Goal: Check status: Check status

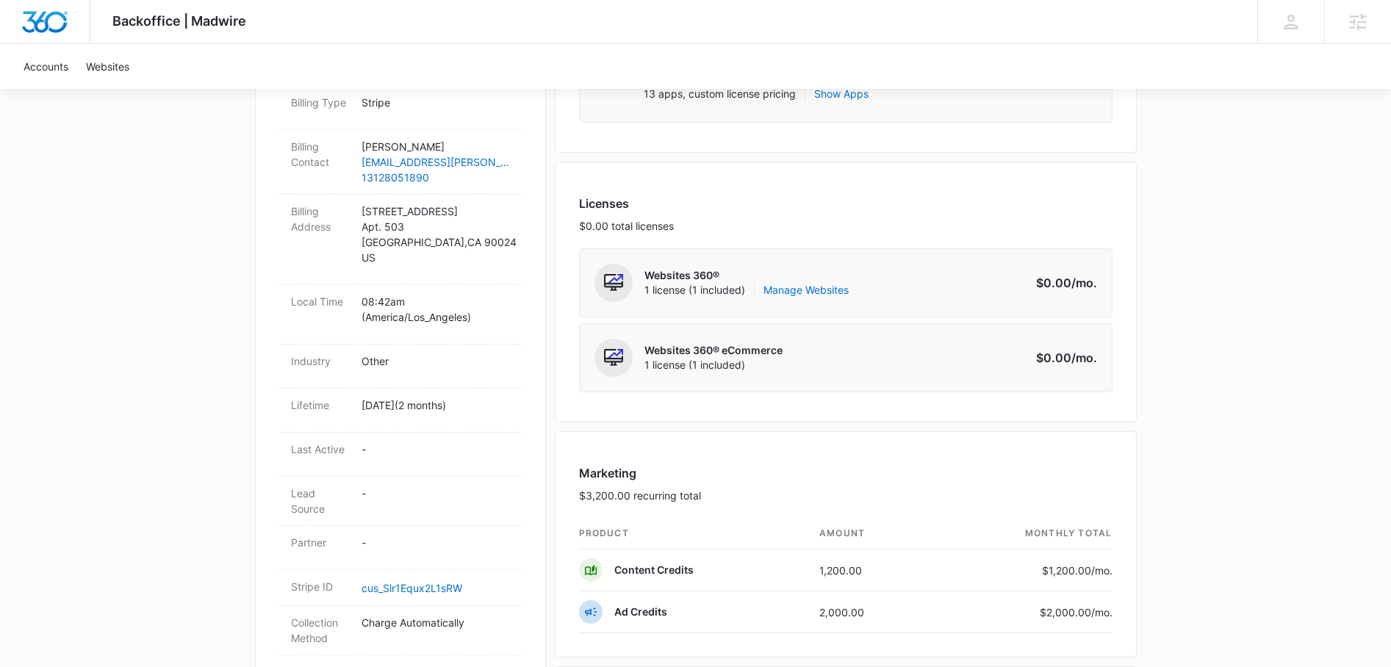
scroll to position [487, 0]
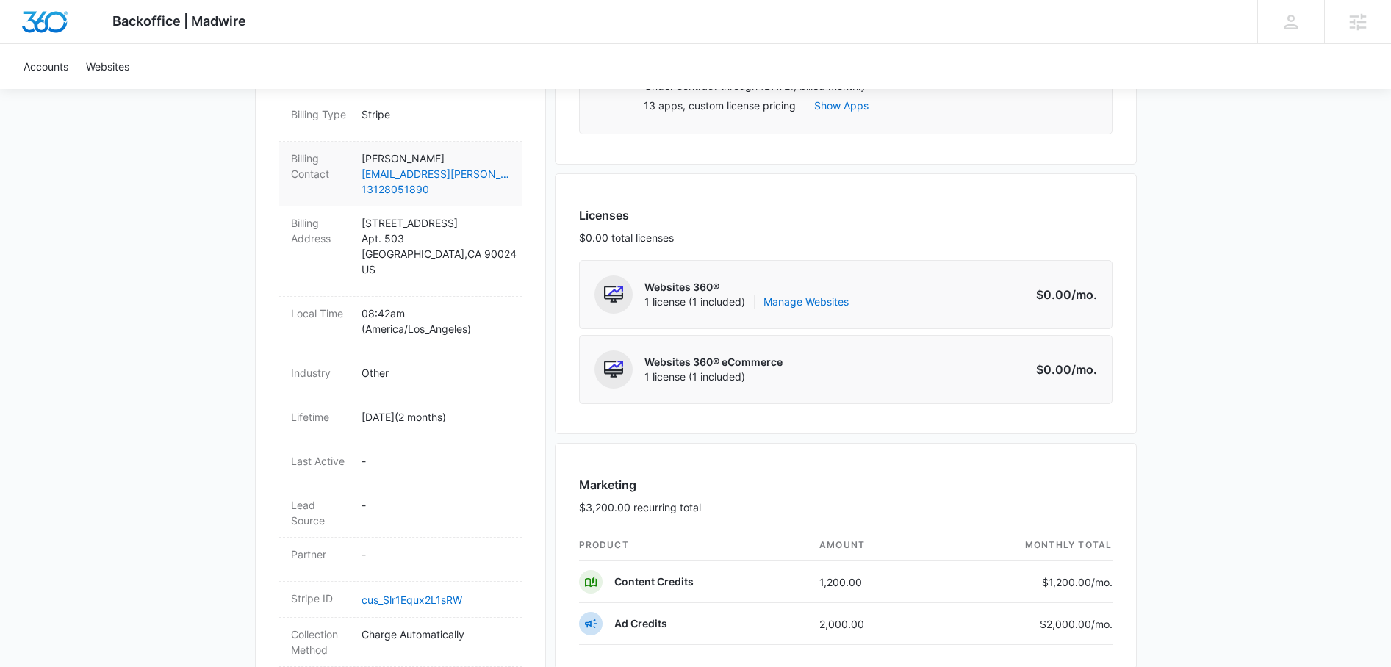
drag, startPoint x: 446, startPoint y: 200, endPoint x: 348, endPoint y: 197, distance: 97.8
click at [348, 197] on div "Billing Contact Preston Taub preston.taub@gmail.com 13128051890" at bounding box center [400, 174] width 243 height 65
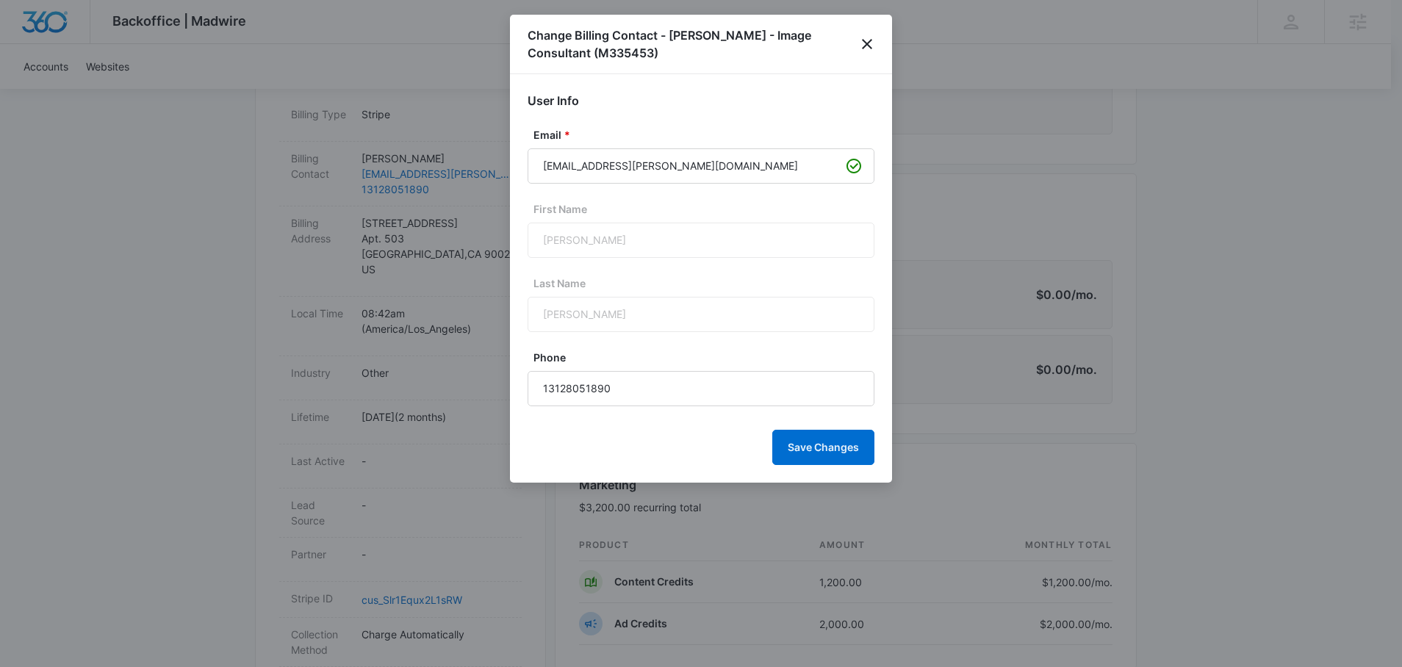
drag, startPoint x: 348, startPoint y: 197, endPoint x: 492, endPoint y: 185, distance: 144.5
click at [492, 185] on div at bounding box center [701, 333] width 1402 height 667
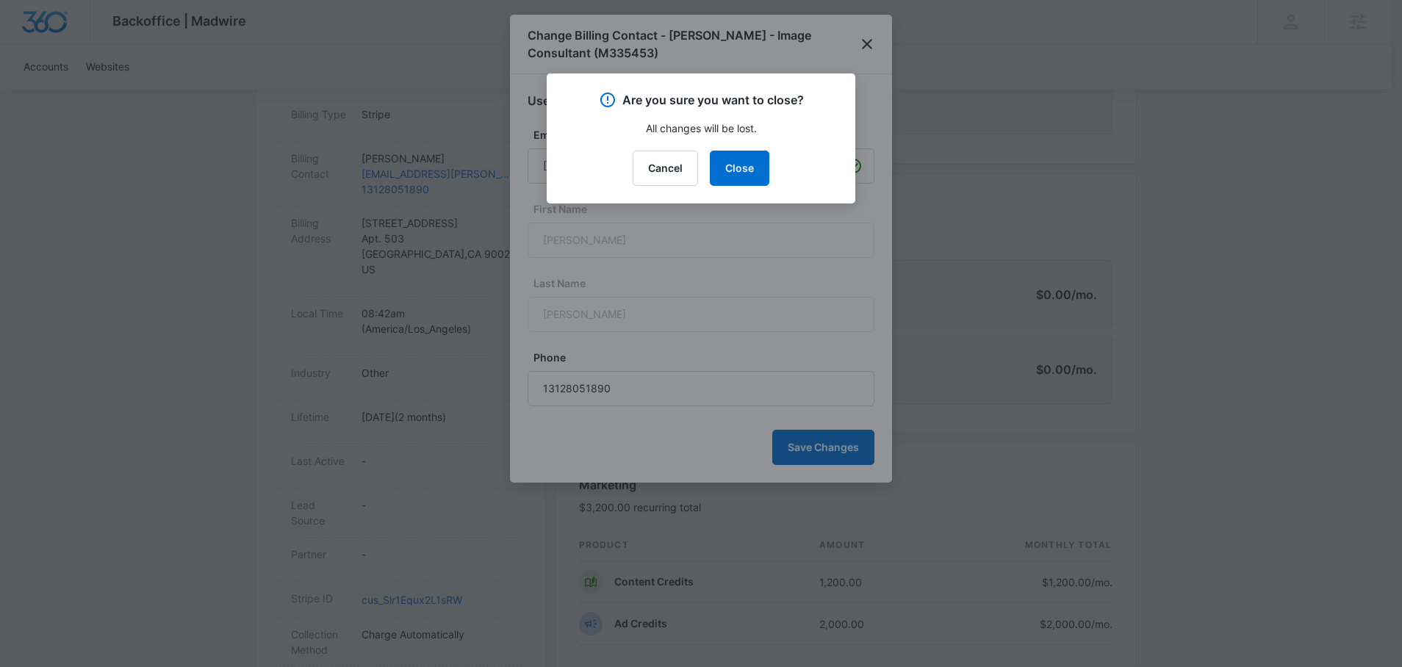
click at [856, 51] on div at bounding box center [701, 333] width 1402 height 667
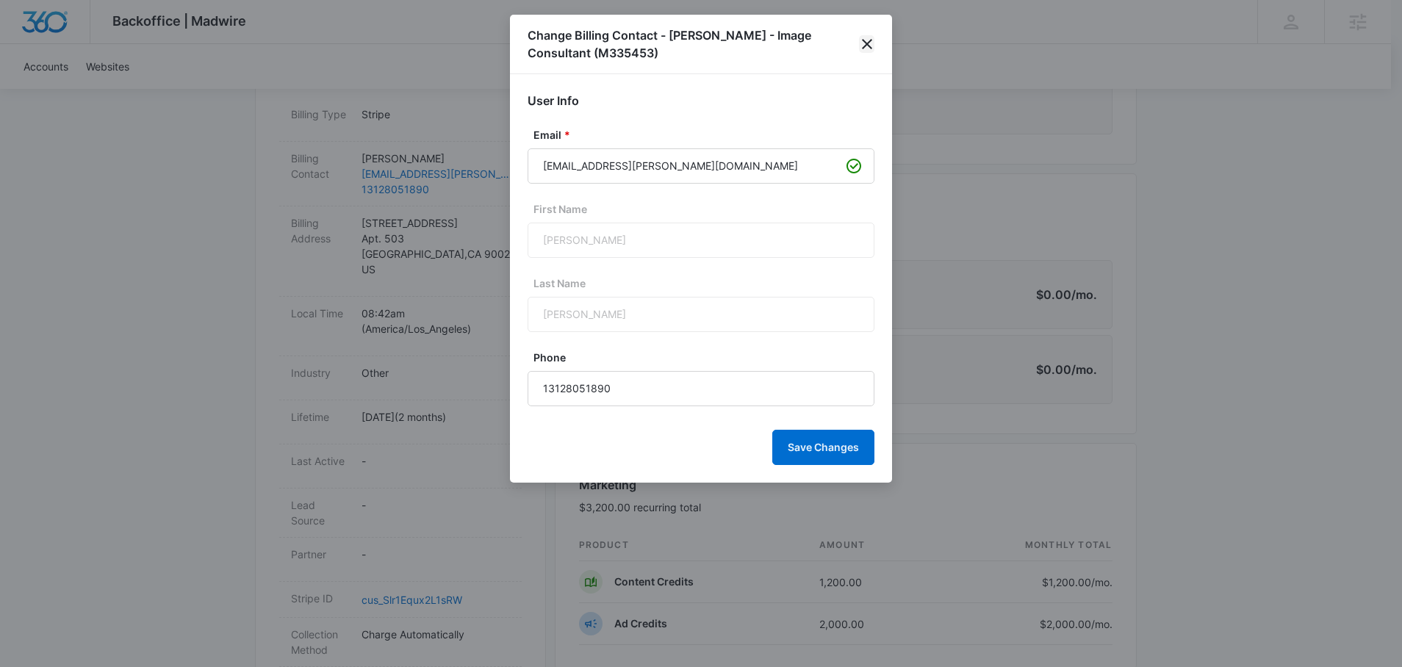
click at [861, 45] on icon "close" at bounding box center [867, 44] width 18 height 18
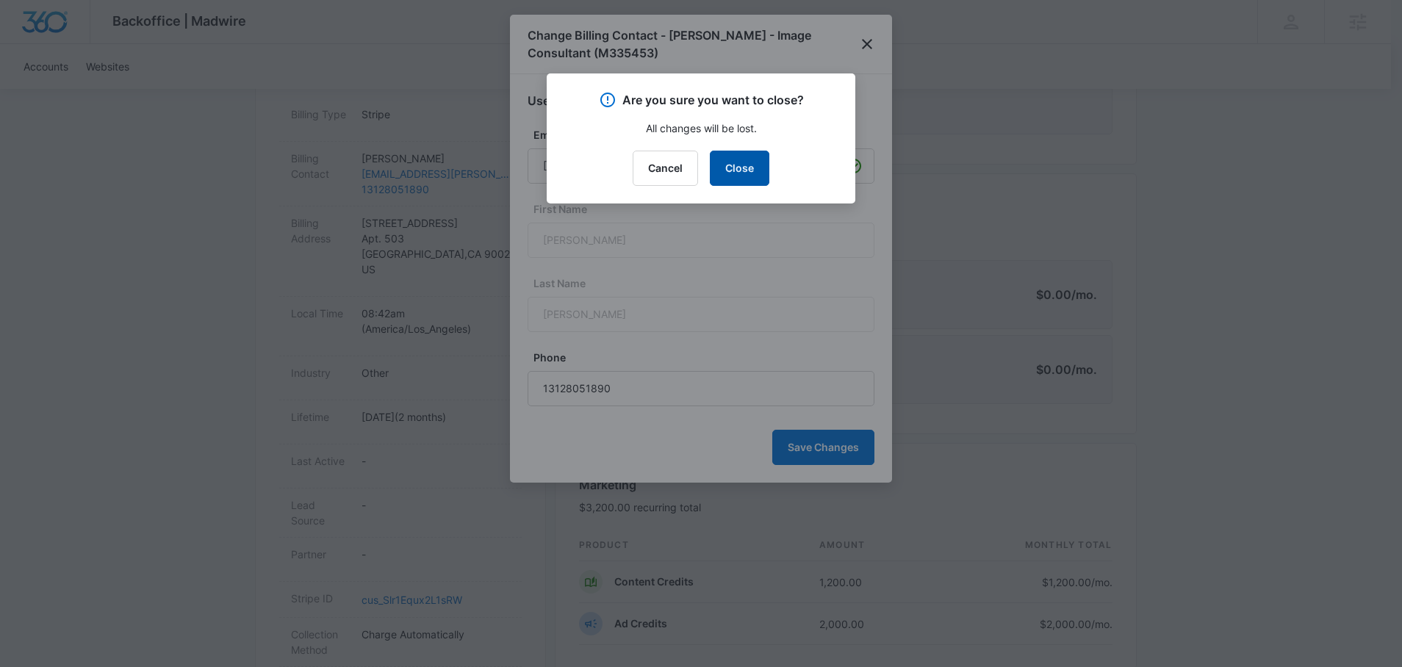
click at [759, 170] on button "Close" at bounding box center [740, 168] width 60 height 35
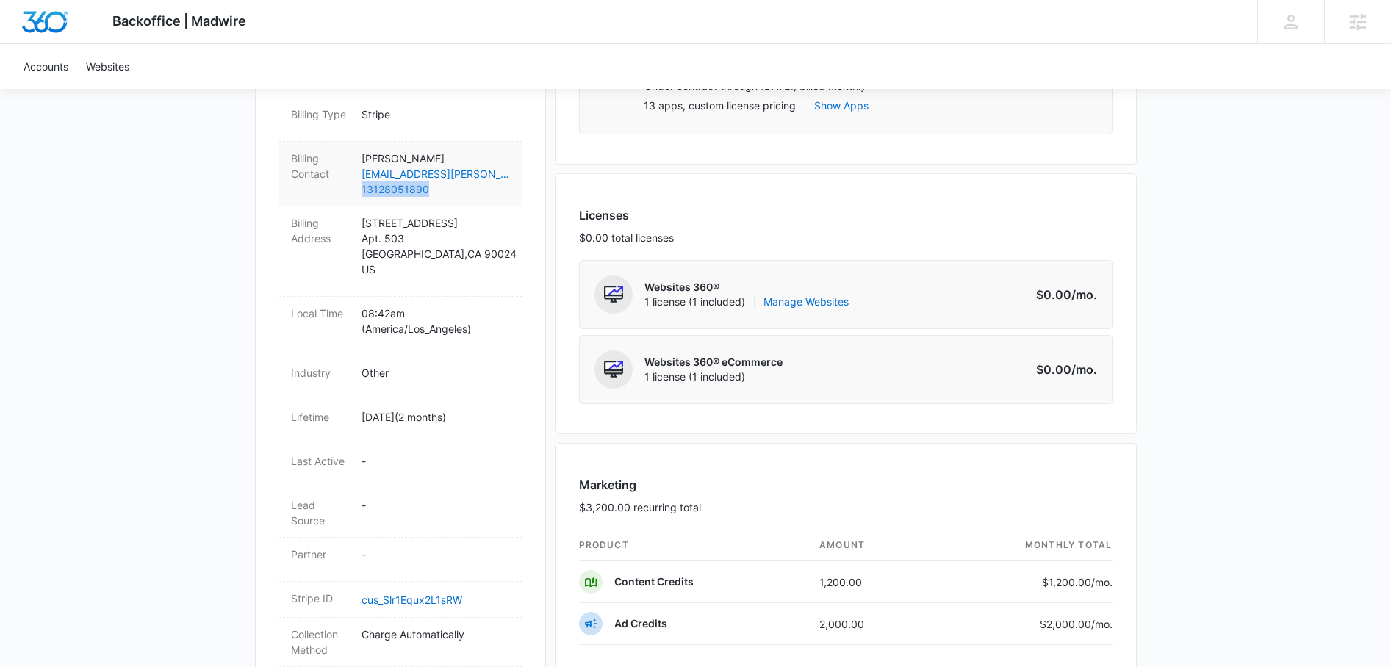
drag, startPoint x: 413, startPoint y: 189, endPoint x: 453, endPoint y: 188, distance: 40.4
click at [453, 188] on div "Billing Contact Preston Taub preston.taub@gmail.com 13128051890" at bounding box center [400, 174] width 243 height 65
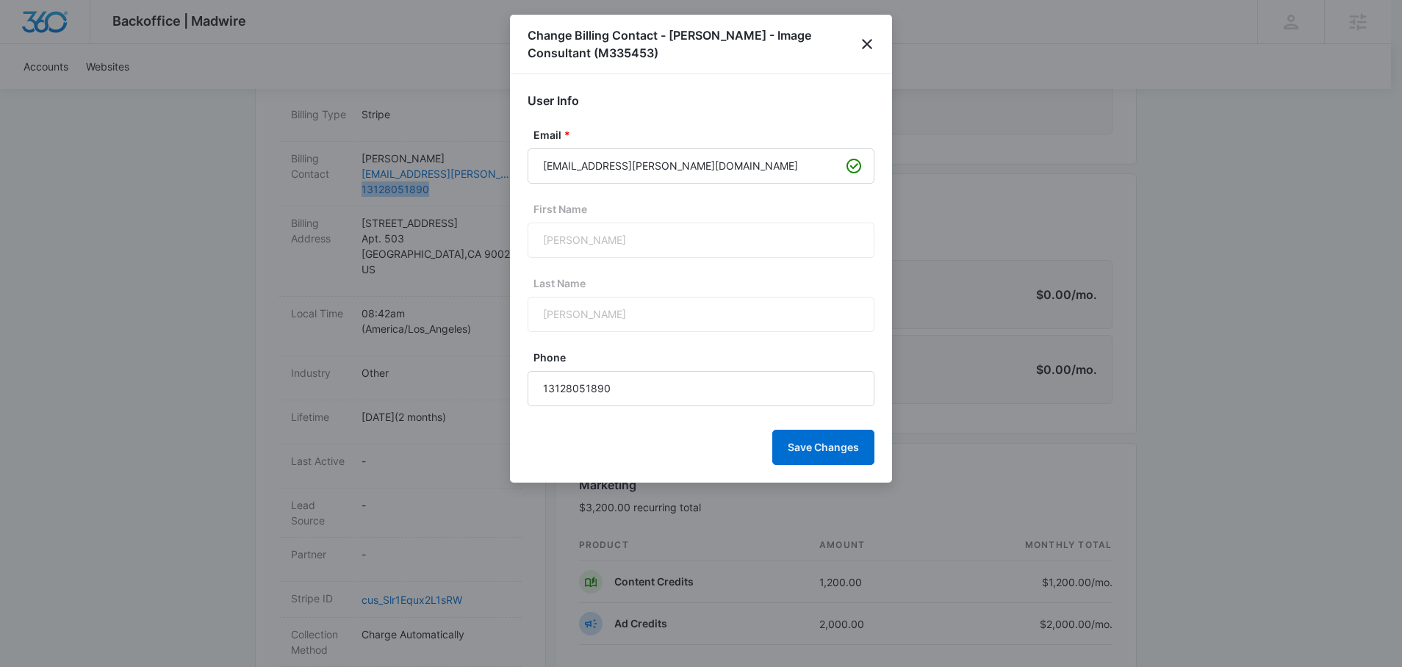
copy link "13128051890"
click at [872, 49] on icon "close" at bounding box center [867, 44] width 18 height 18
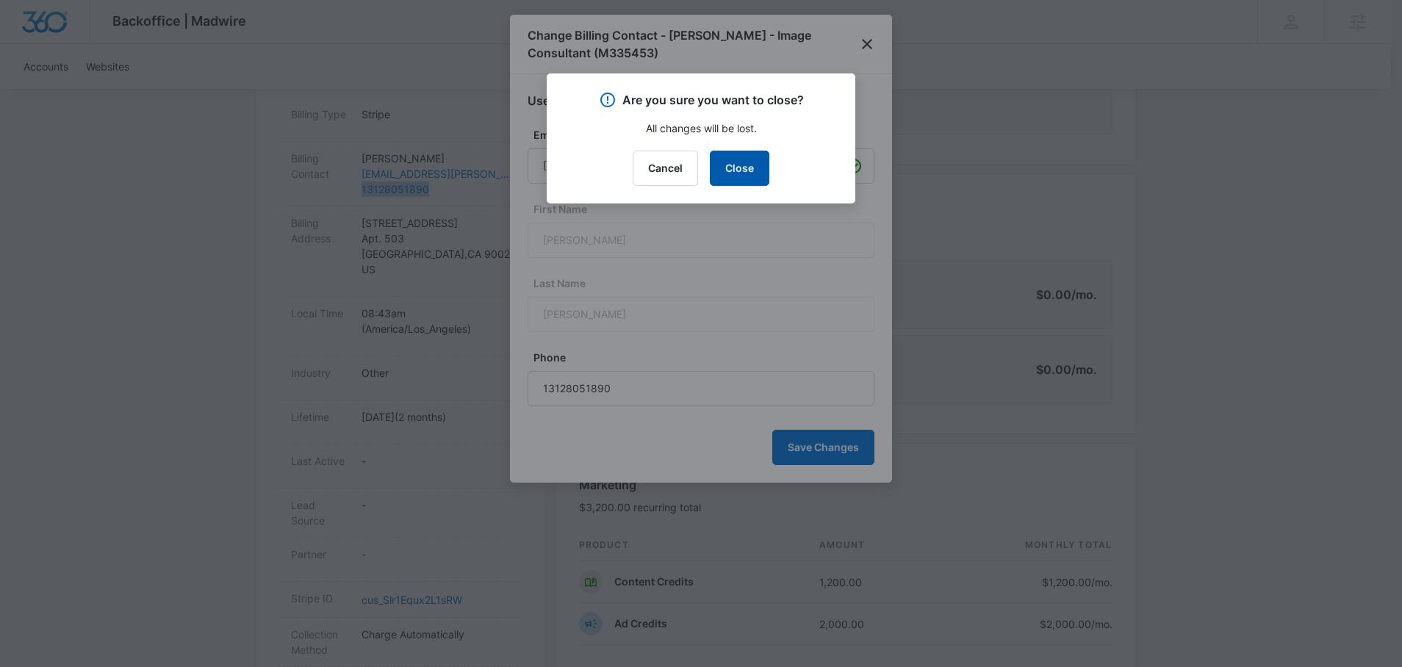
click at [753, 174] on button "Close" at bounding box center [740, 168] width 60 height 35
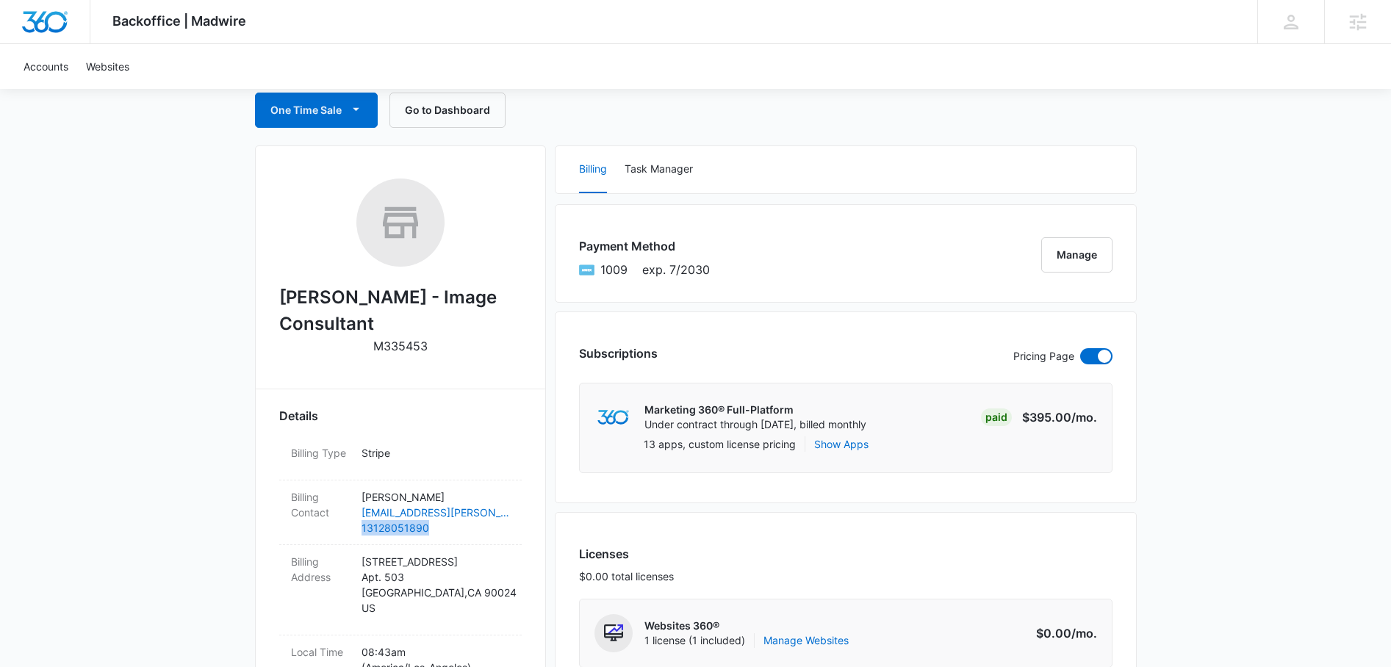
scroll to position [0, 0]
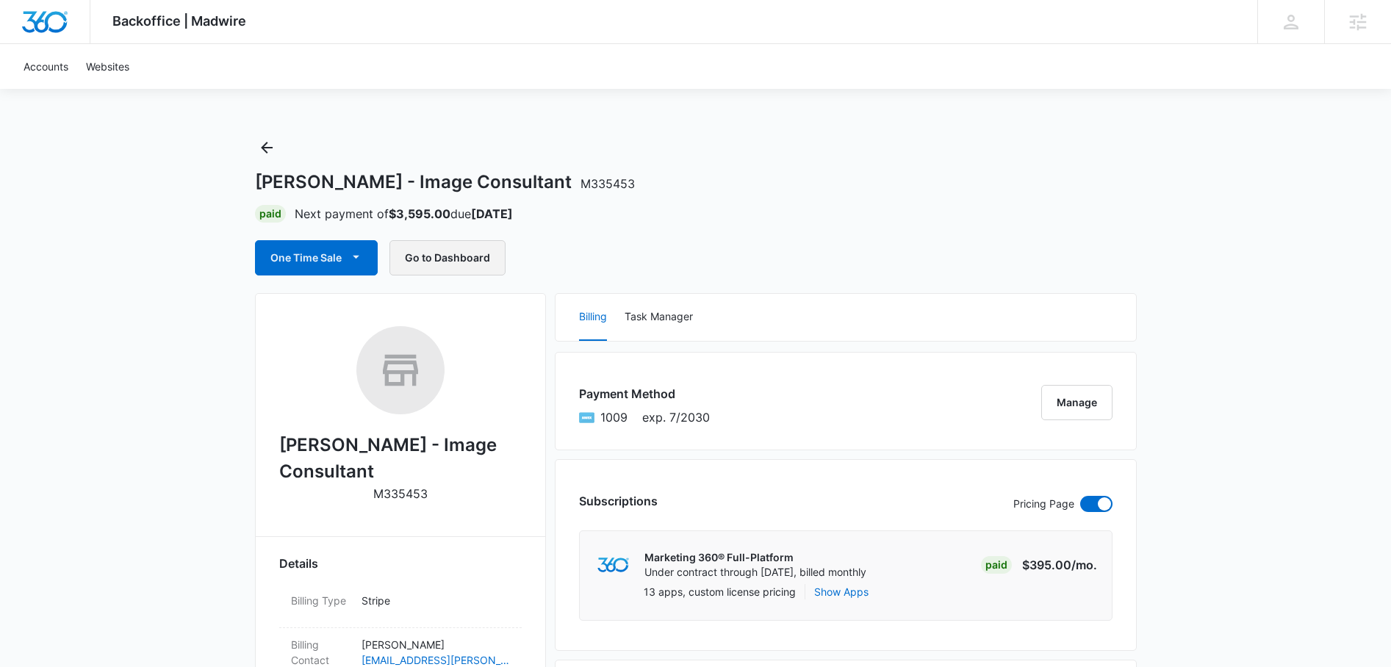
click at [457, 246] on button "Go to Dashboard" at bounding box center [448, 257] width 116 height 35
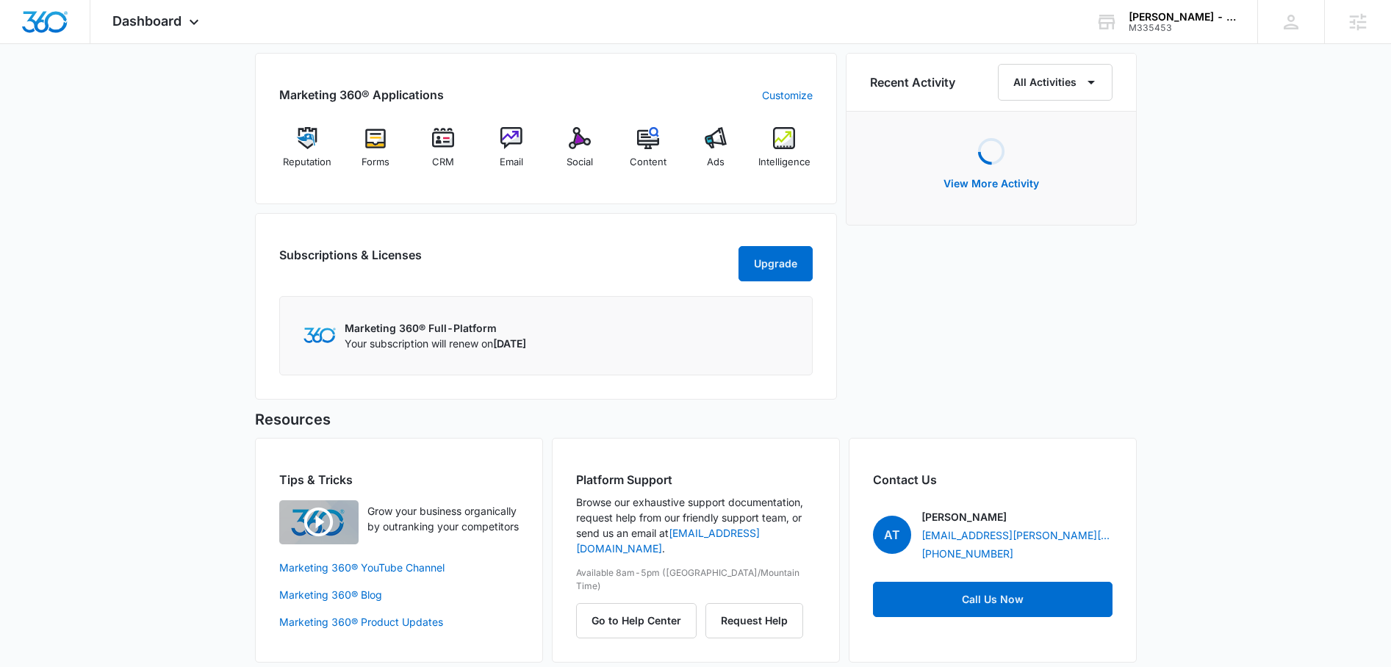
scroll to position [920, 0]
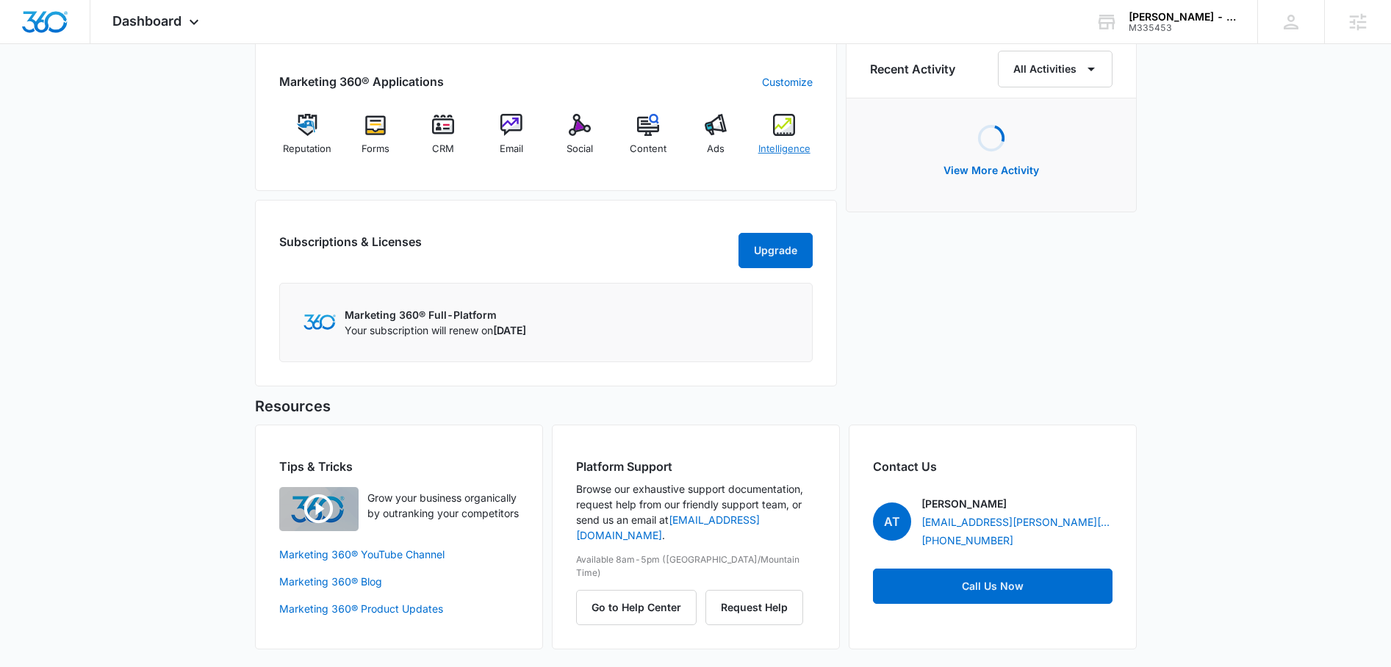
click at [783, 146] on span "Intelligence" at bounding box center [784, 149] width 52 height 15
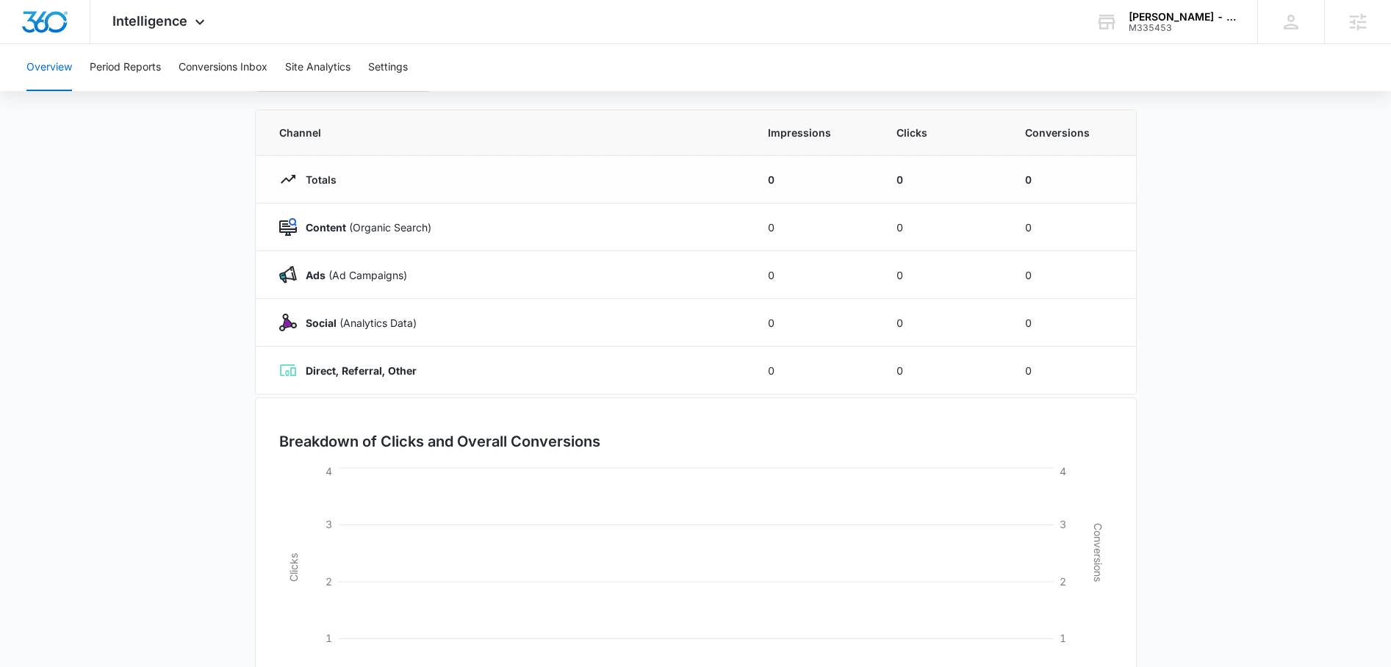
scroll to position [113, 0]
click at [170, 23] on span "Intelligence" at bounding box center [149, 20] width 75 height 15
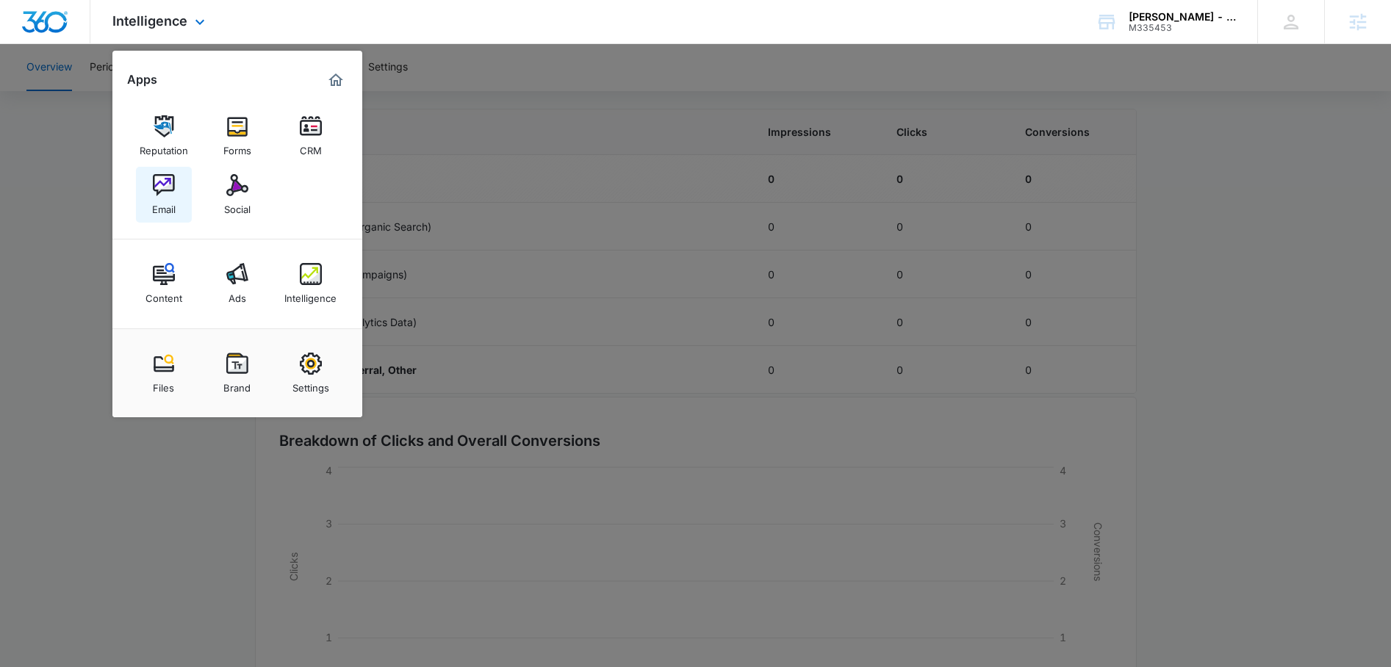
click at [164, 195] on img at bounding box center [164, 185] width 22 height 22
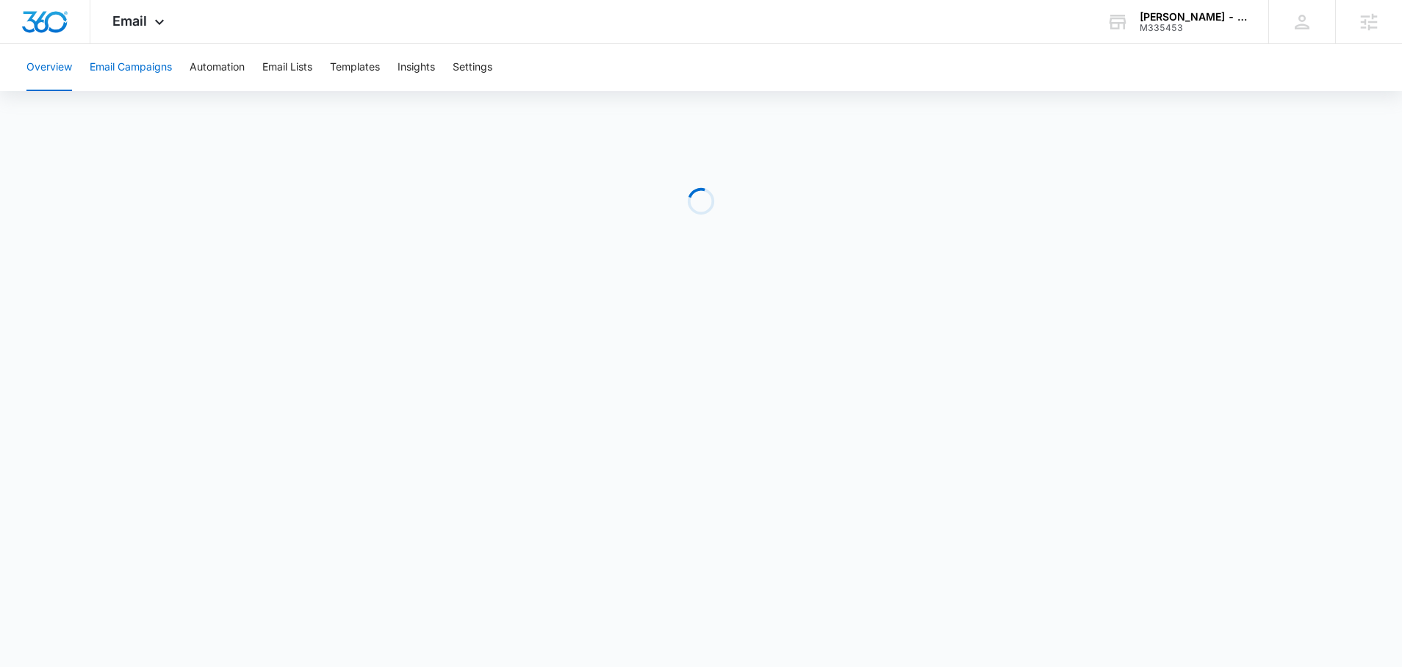
click at [146, 65] on button "Email Campaigns" at bounding box center [131, 67] width 82 height 47
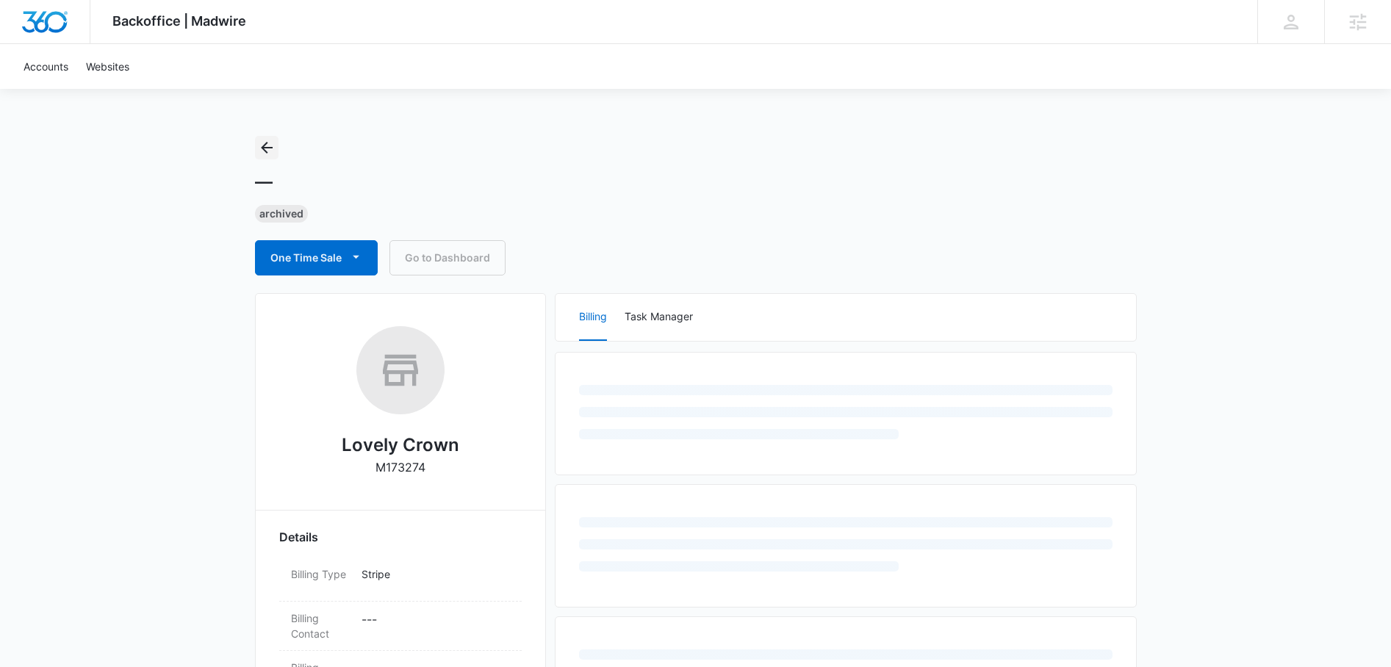
click at [262, 148] on icon "Back" at bounding box center [267, 148] width 12 height 12
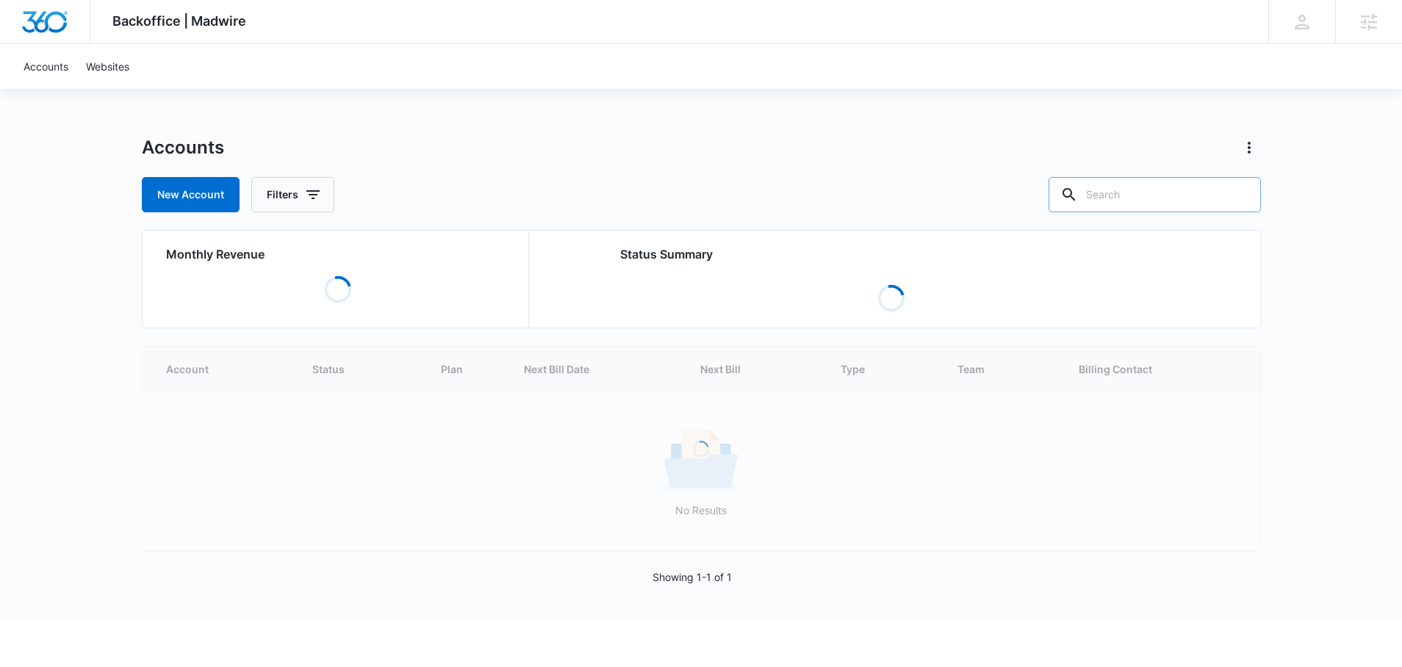
click at [1203, 201] on input "text" at bounding box center [1155, 194] width 212 height 35
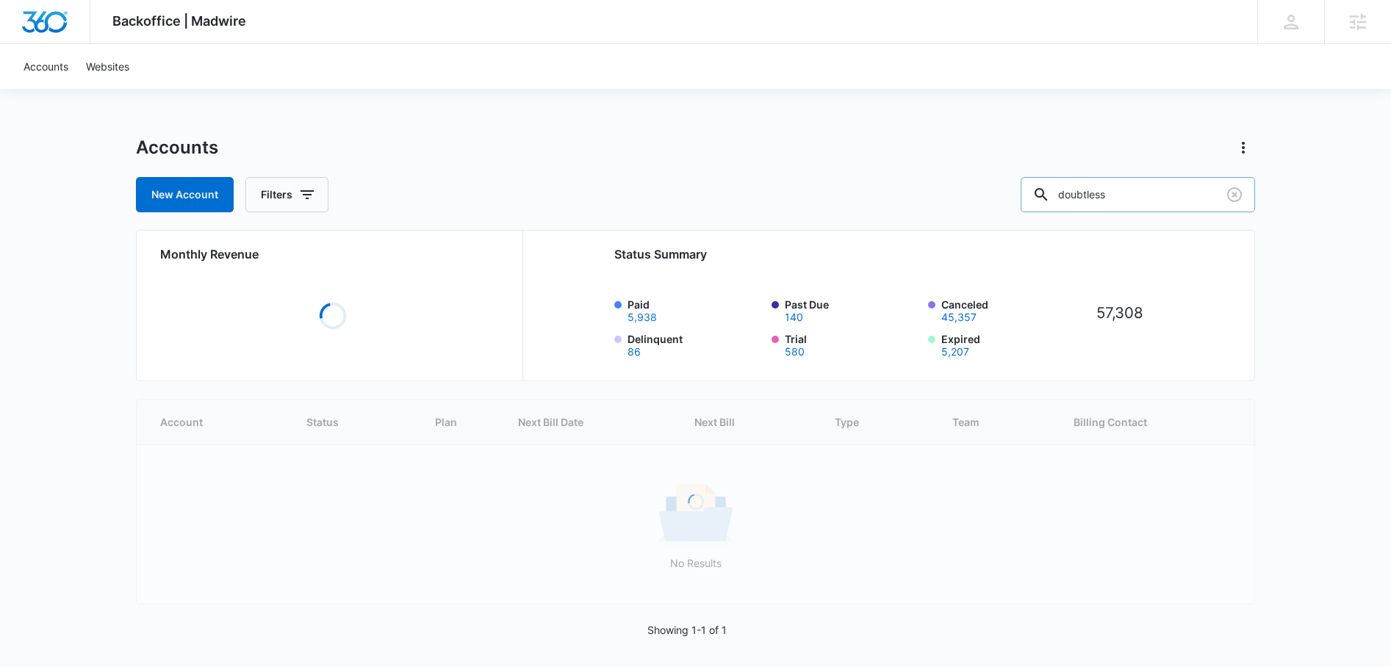
type input "doubtless"
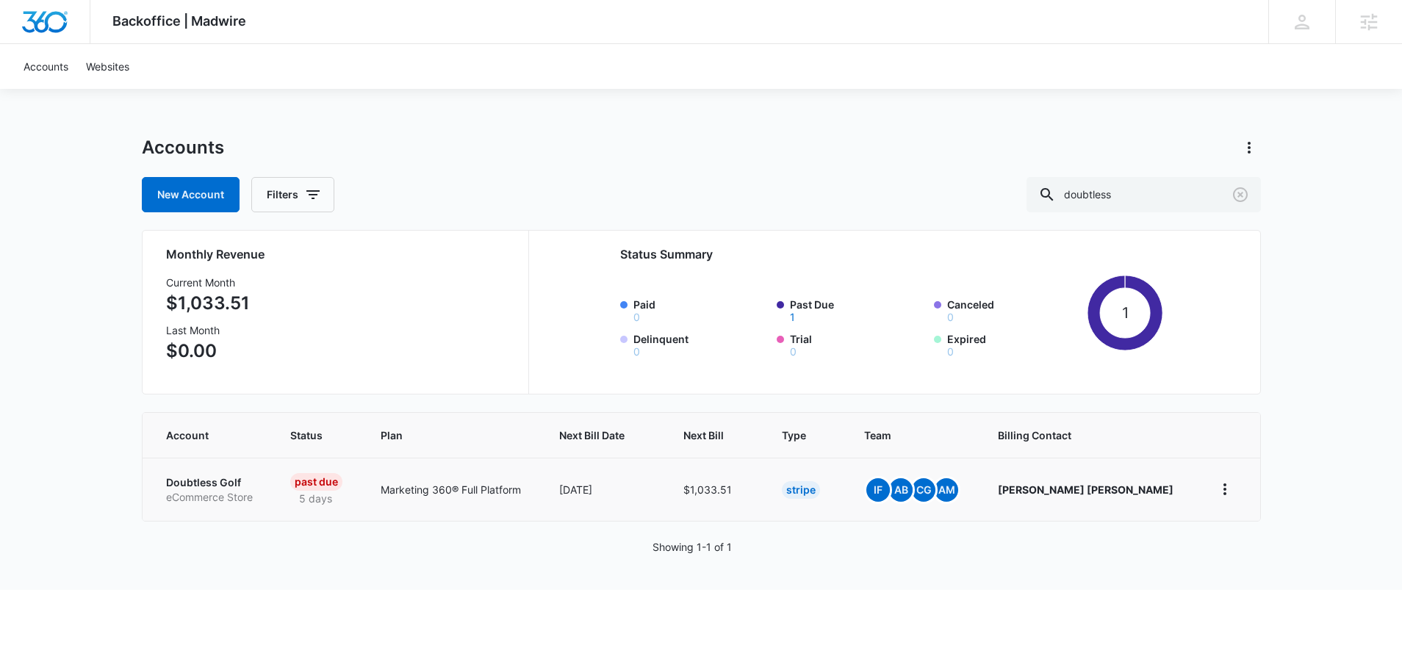
click at [226, 494] on p "eCommerce Store" at bounding box center [210, 497] width 89 height 15
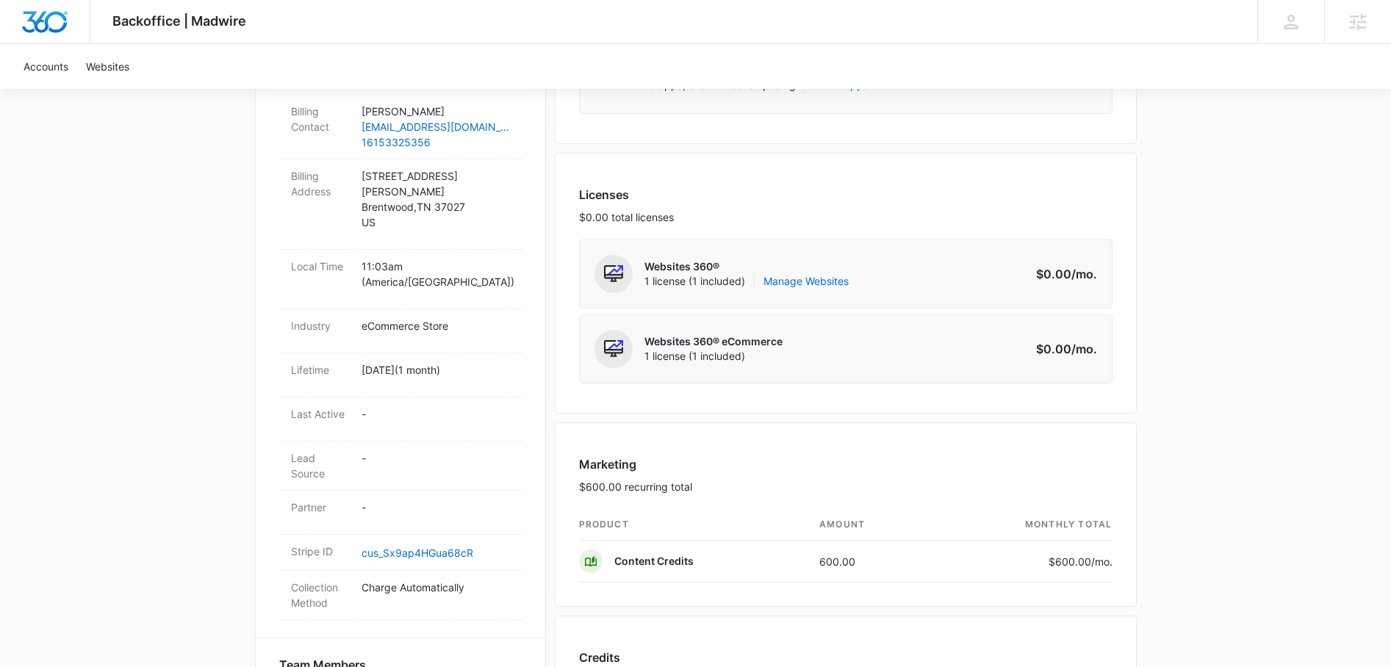
scroll to position [893, 0]
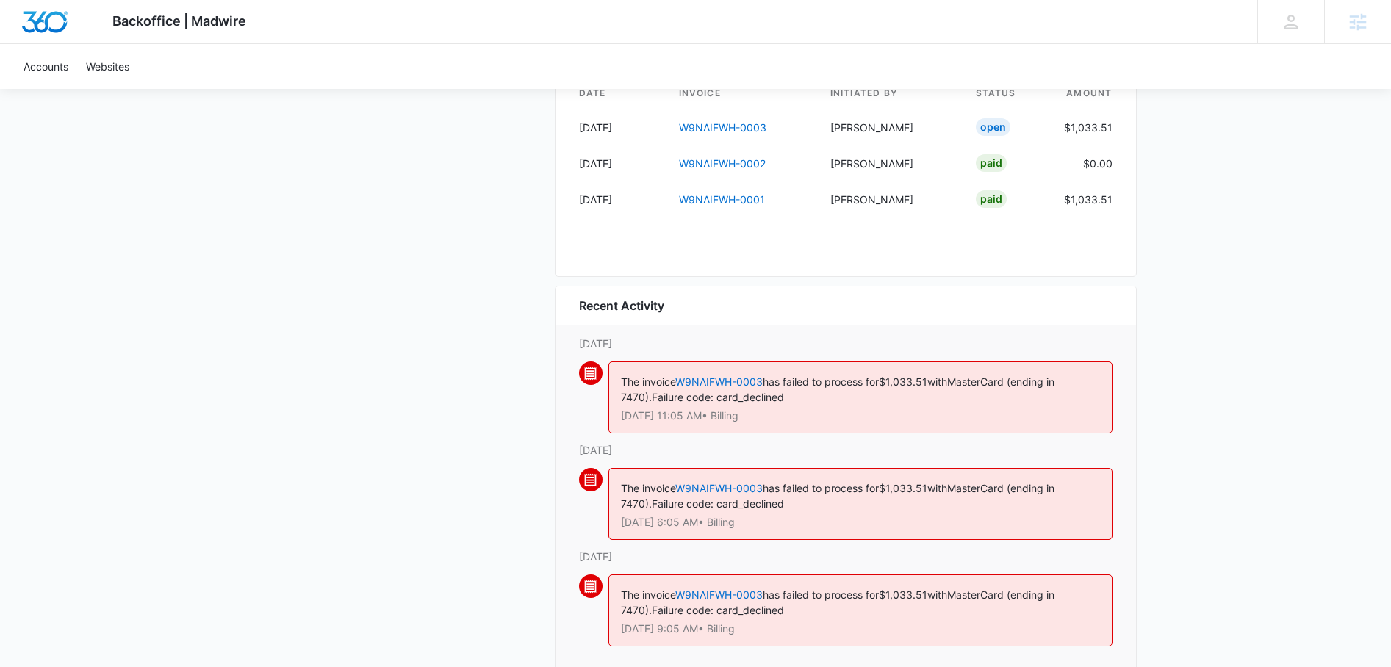
scroll to position [1438, 0]
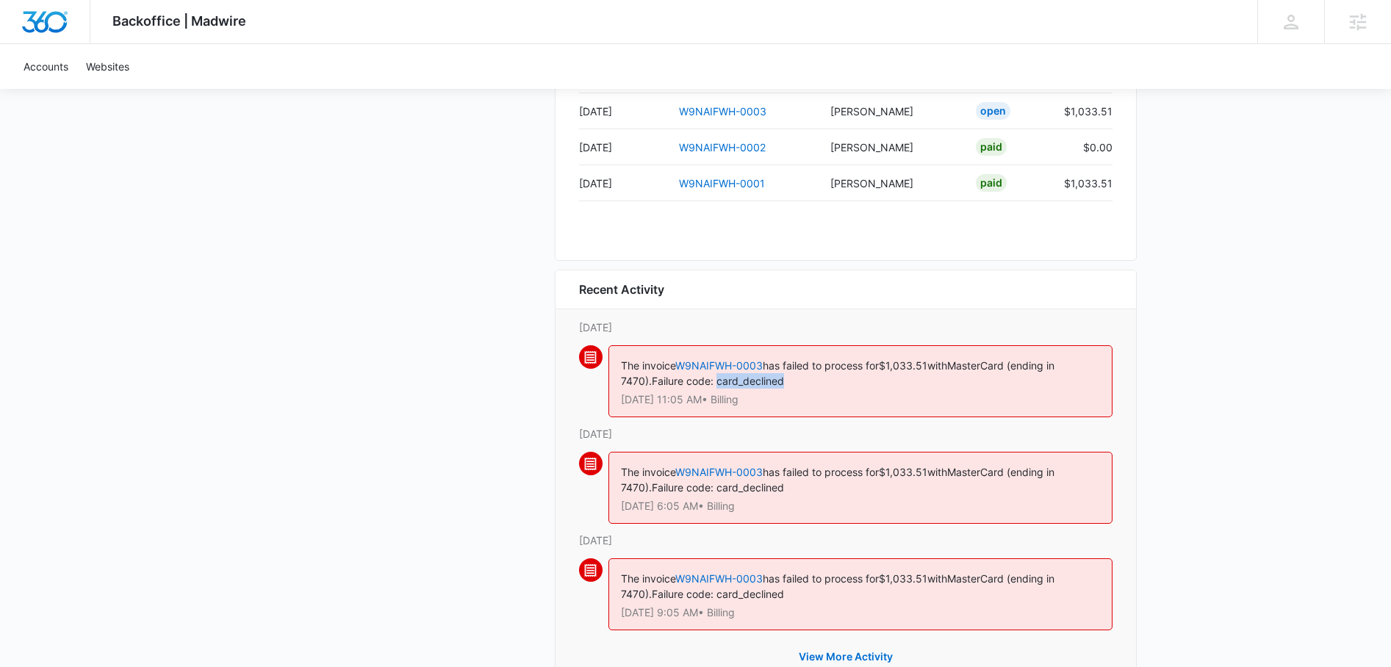
drag, startPoint x: 790, startPoint y: 379, endPoint x: 722, endPoint y: 381, distance: 68.4
click at [722, 381] on div "The invoice W9NAIFWH-0003 has failed to process for $1,033.51 with MasterCard (…" at bounding box center [861, 381] width 504 height 72
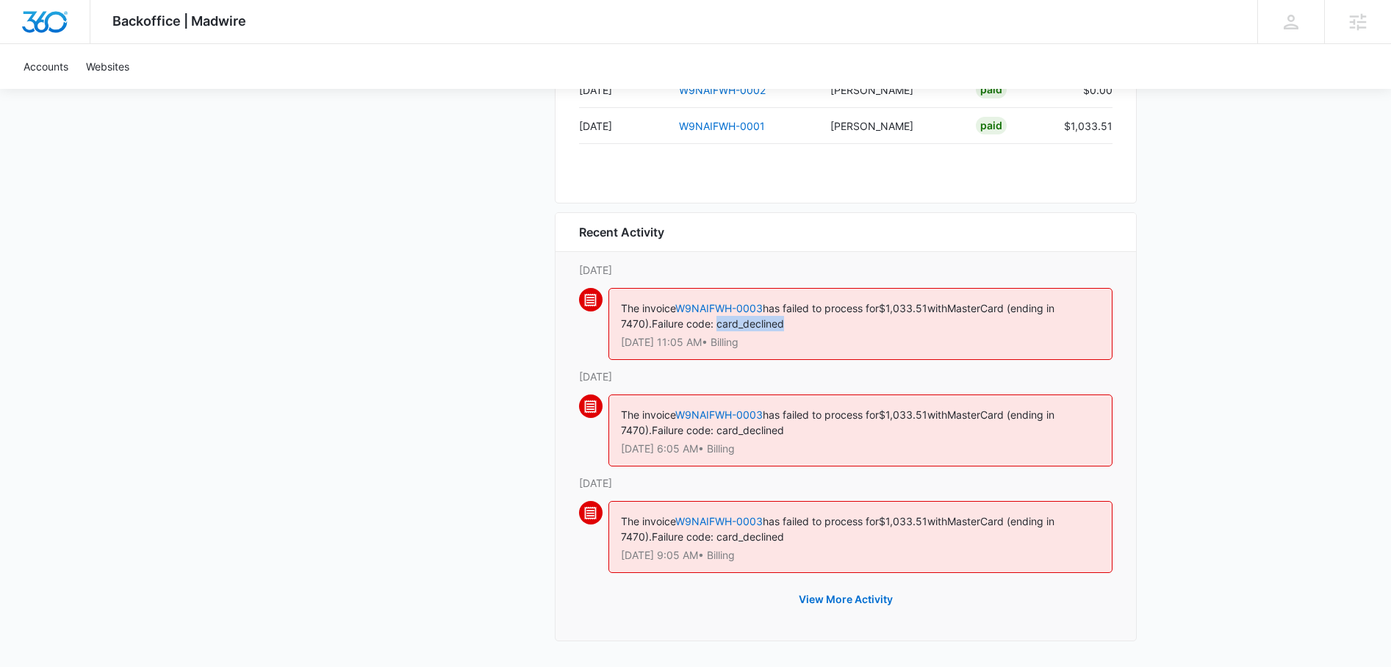
scroll to position [1497, 0]
click at [840, 591] on button "View More Activity" at bounding box center [845, 597] width 123 height 35
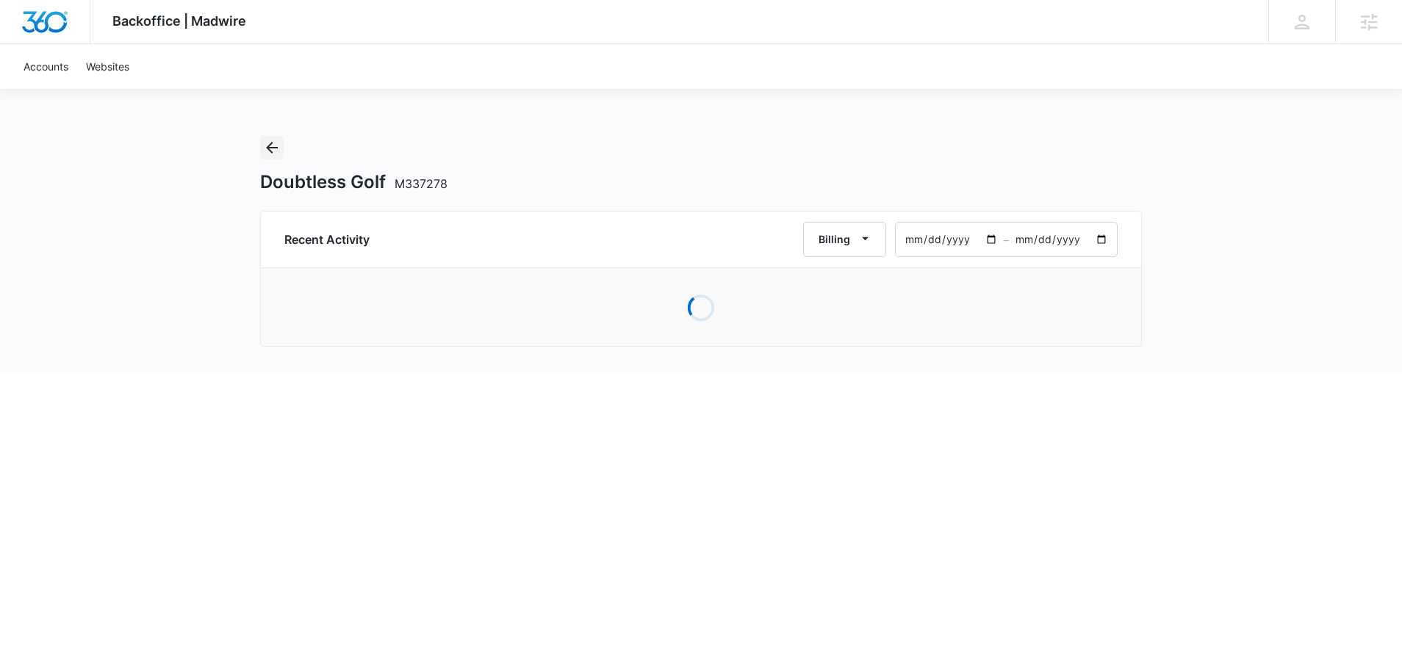
click at [269, 141] on icon "Back" at bounding box center [272, 148] width 18 height 18
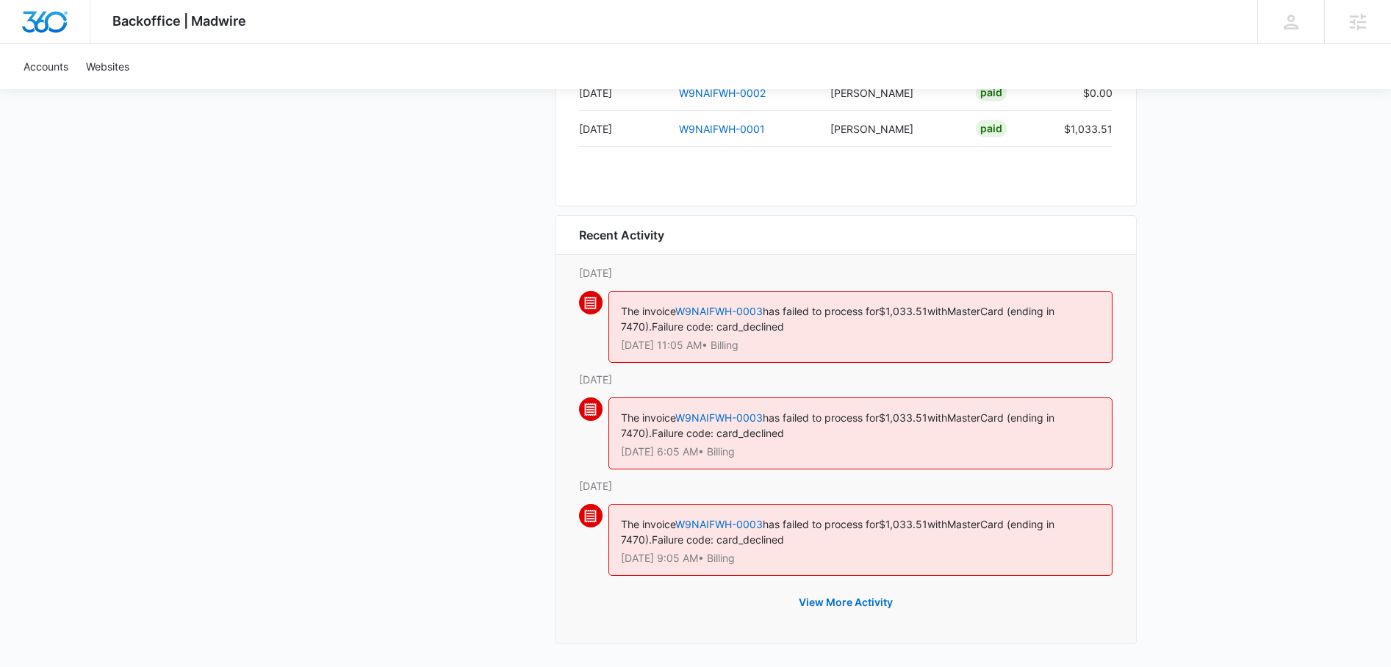
scroll to position [1497, 0]
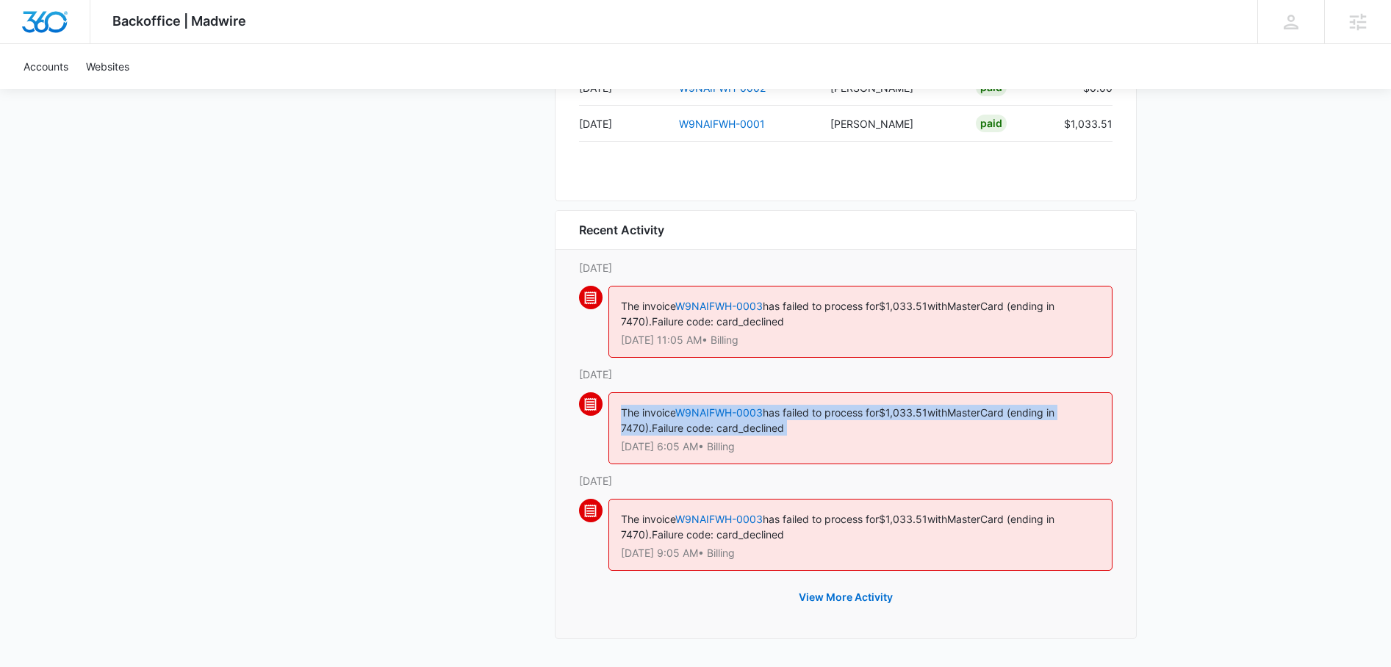
drag, startPoint x: 810, startPoint y: 436, endPoint x: 578, endPoint y: 409, distance: 233.0
click at [576, 410] on div "Recent Activity Tuesday, October 7th The invoice W9NAIFWH-0003 has failed to pr…" at bounding box center [846, 424] width 582 height 429
click at [849, 435] on div "The invoice W9NAIFWH-0003 has failed to process for $1,033.51 with MasterCard (…" at bounding box center [861, 428] width 504 height 72
drag, startPoint x: 817, startPoint y: 432, endPoint x: 582, endPoint y: 402, distance: 237.1
click at [580, 402] on div "The invoice W9NAIFWH-0003 has failed to process for $1,033.51 with MasterCard (…" at bounding box center [846, 432] width 534 height 81
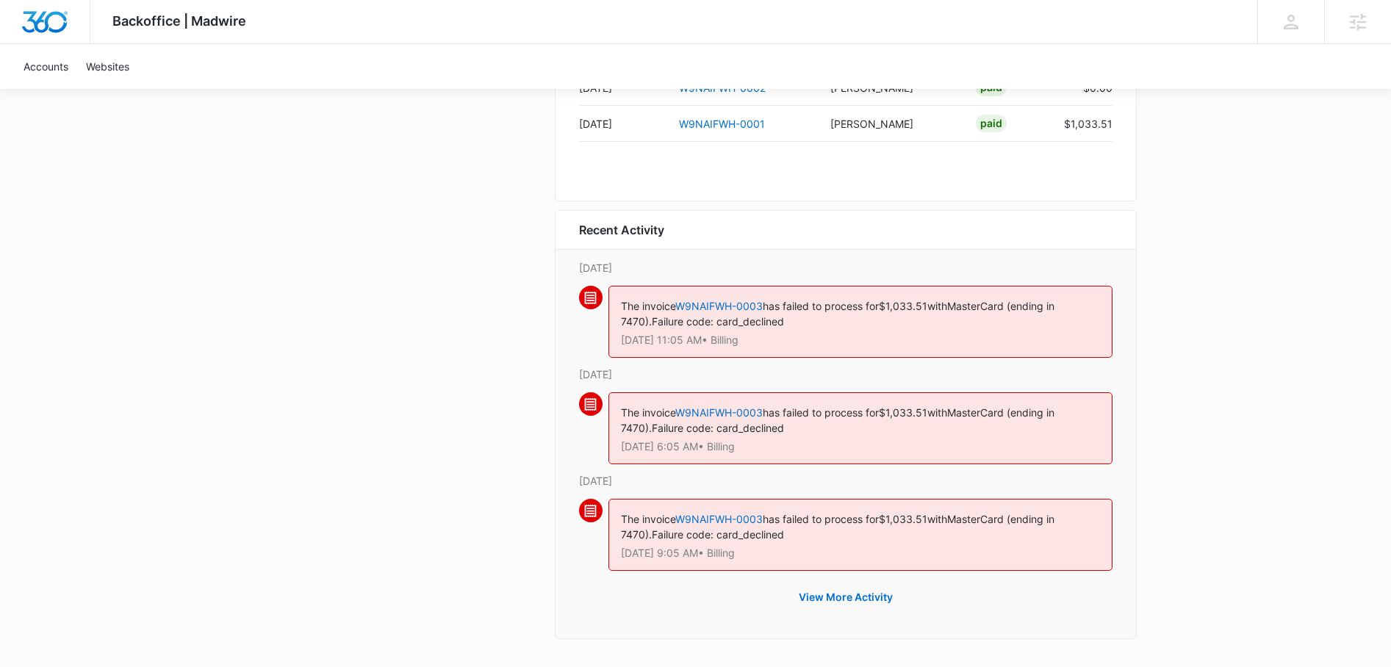
click at [856, 447] on p "Oct 6 at 6:05 AM • Billing" at bounding box center [860, 447] width 479 height 10
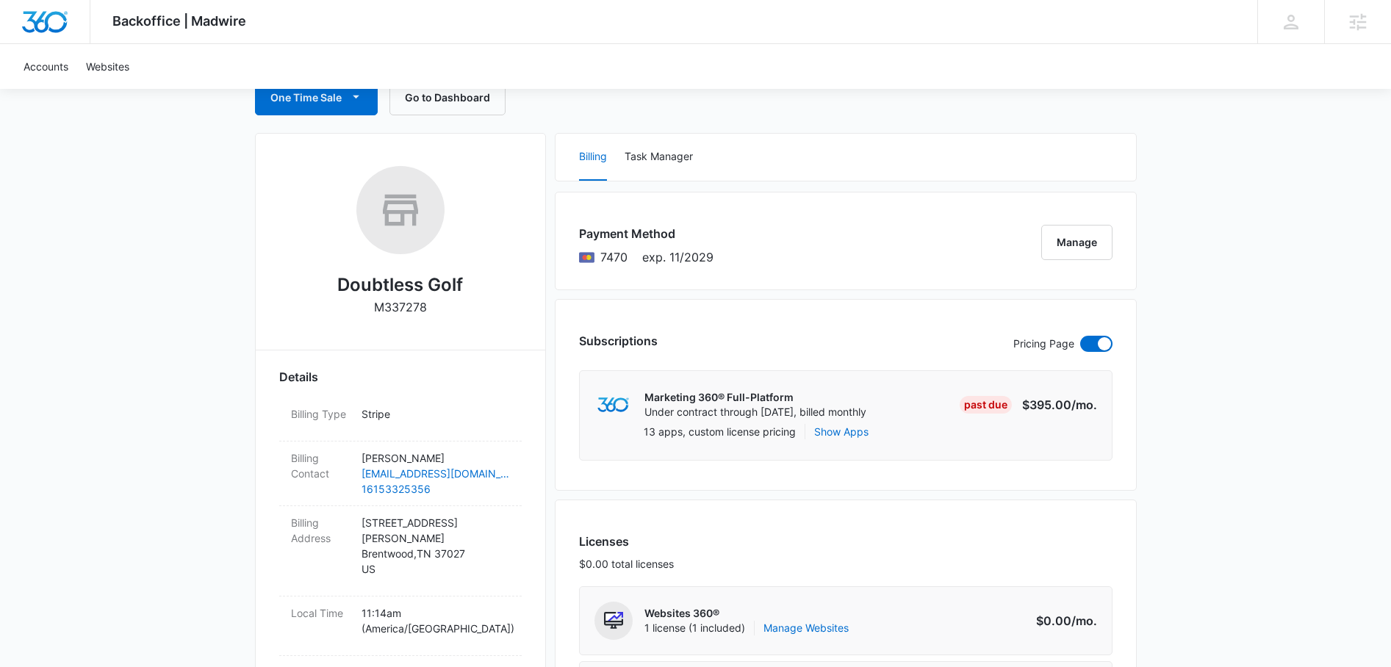
scroll to position [0, 0]
